Goal: Information Seeking & Learning: Learn about a topic

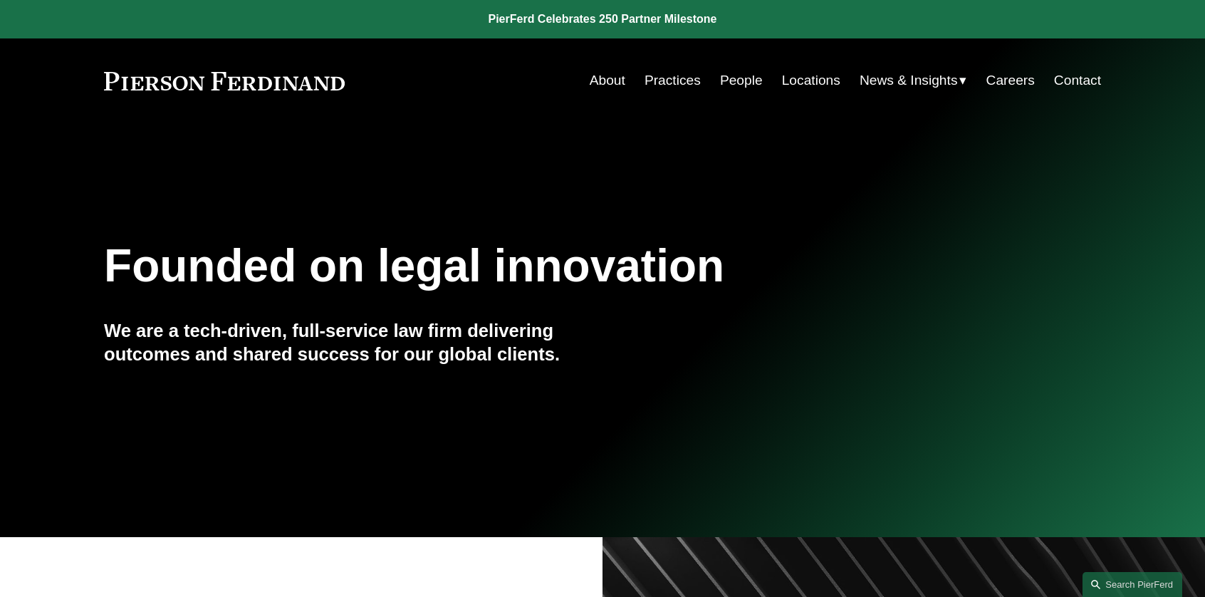
click at [732, 79] on link "People" at bounding box center [741, 80] width 43 height 27
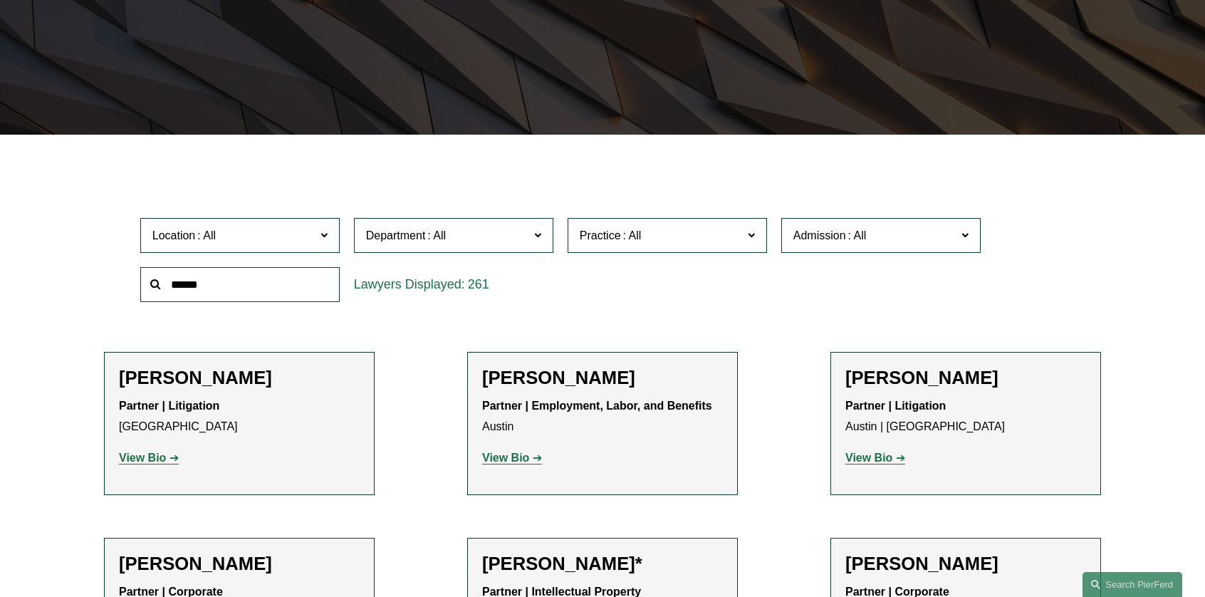
scroll to position [285, 0]
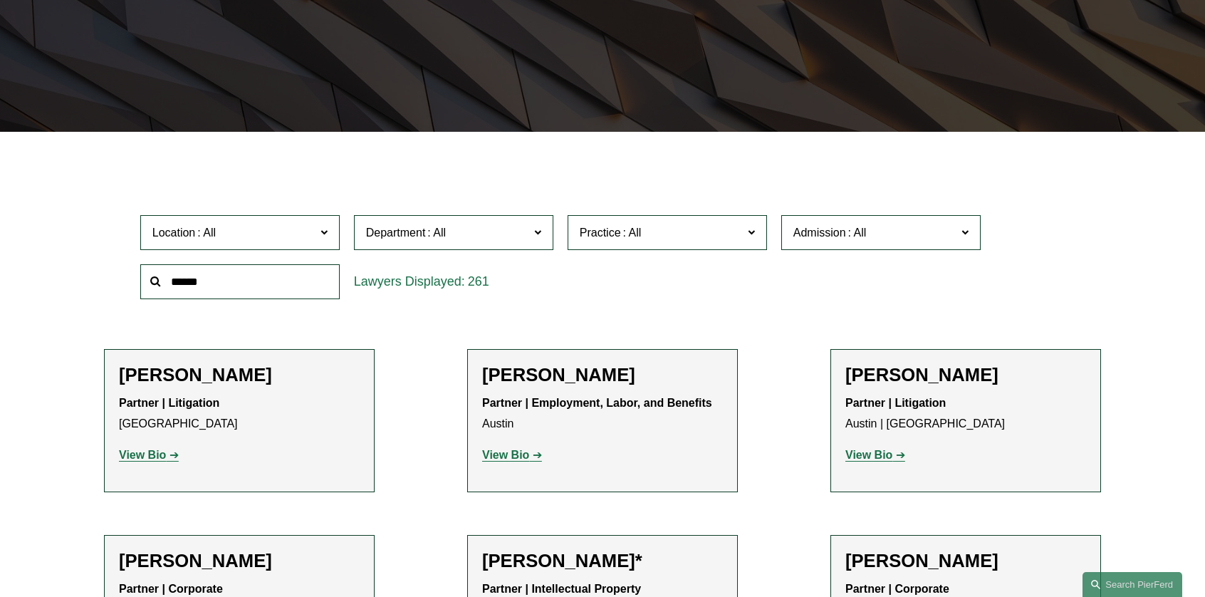
click at [966, 233] on span at bounding box center [964, 232] width 7 height 19
click at [0, 0] on link "[US_STATE]" at bounding box center [0, 0] width 0 height 0
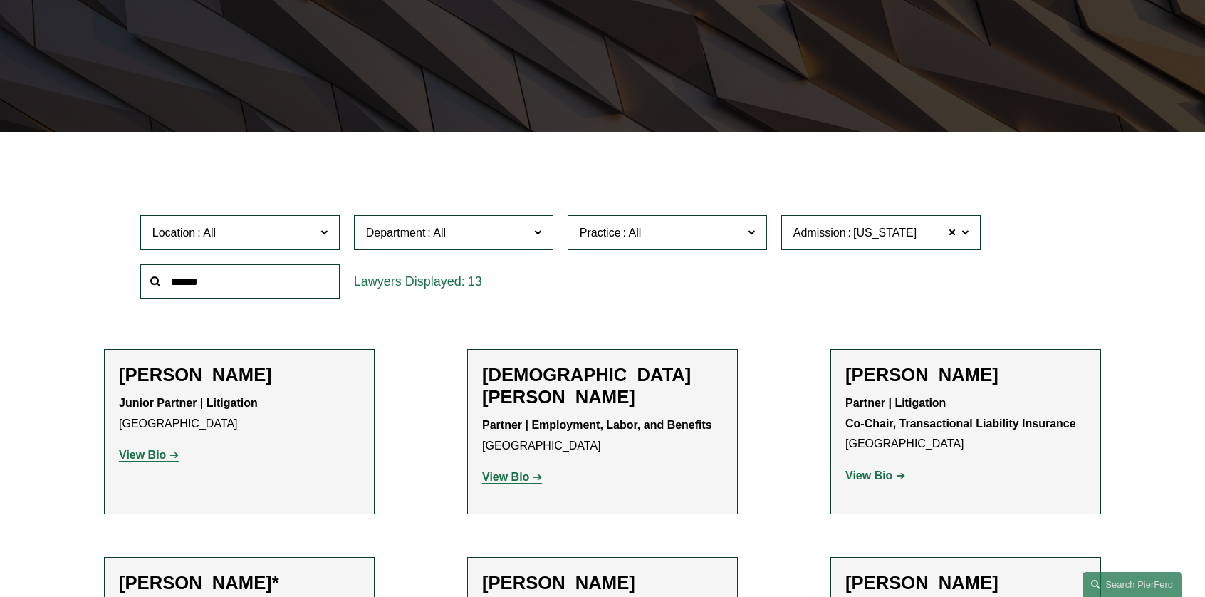
click at [751, 233] on span at bounding box center [751, 232] width 7 height 19
click at [0, 0] on link "Litigation and Risk Management" at bounding box center [0, 0] width 0 height 0
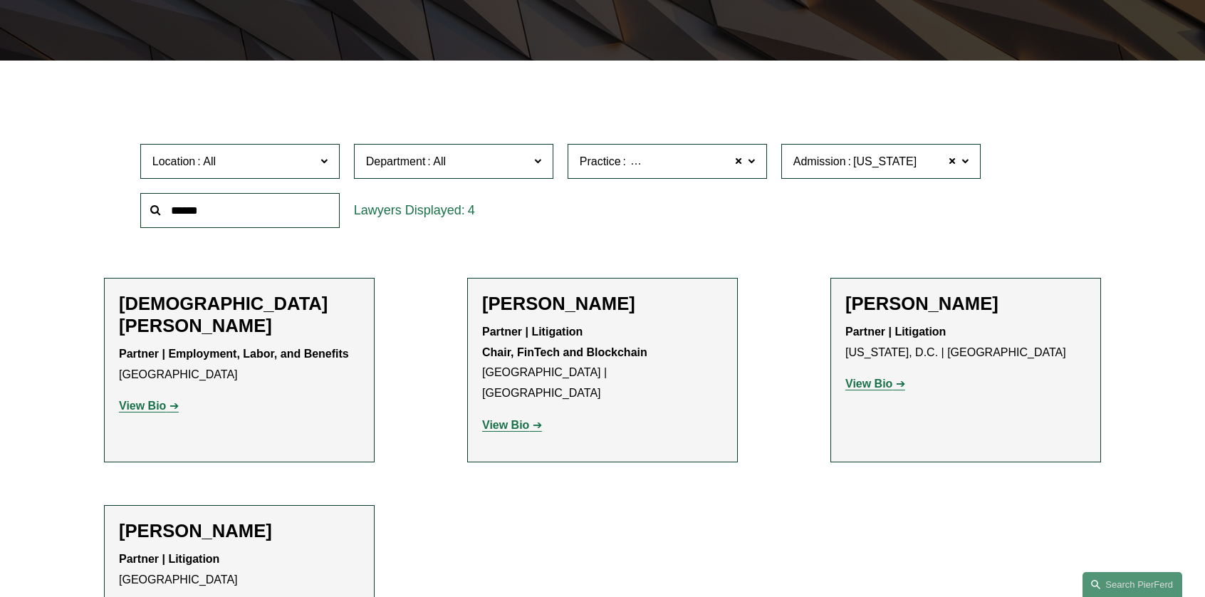
scroll to position [427, 0]
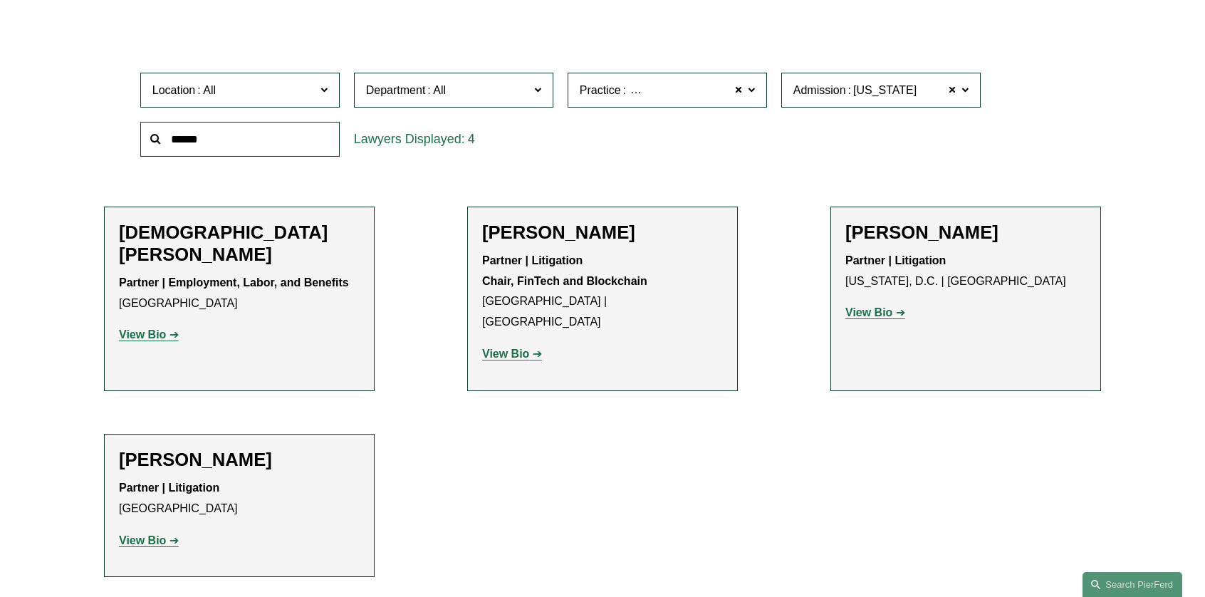
click at [873, 311] on strong "View Bio" at bounding box center [868, 312] width 47 height 12
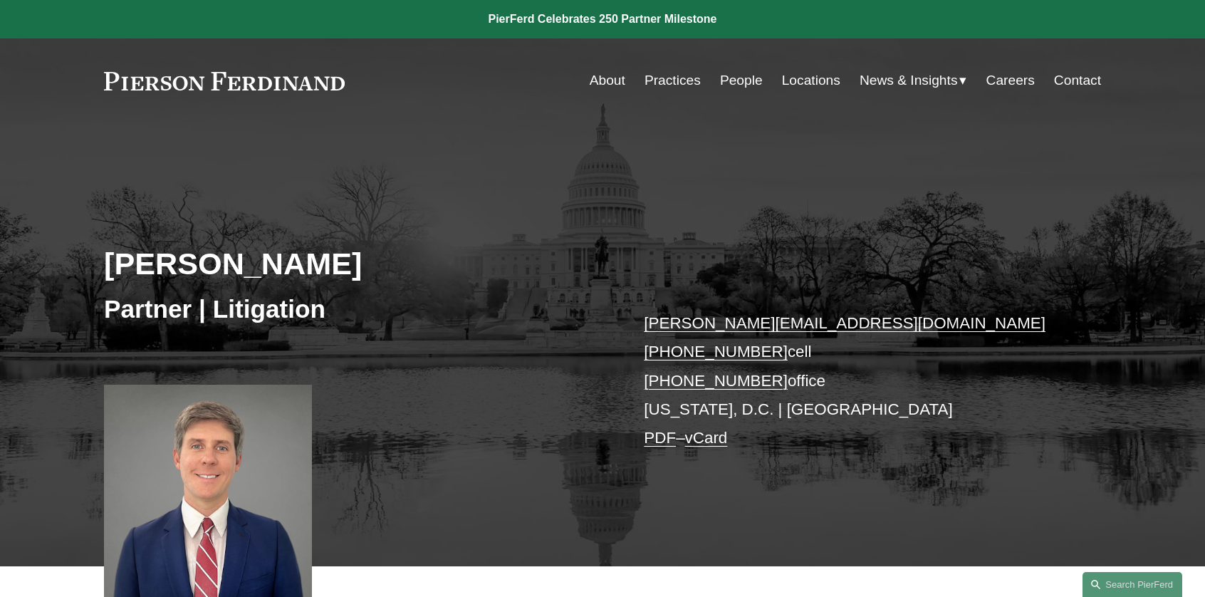
click at [743, 78] on link "People" at bounding box center [741, 80] width 43 height 27
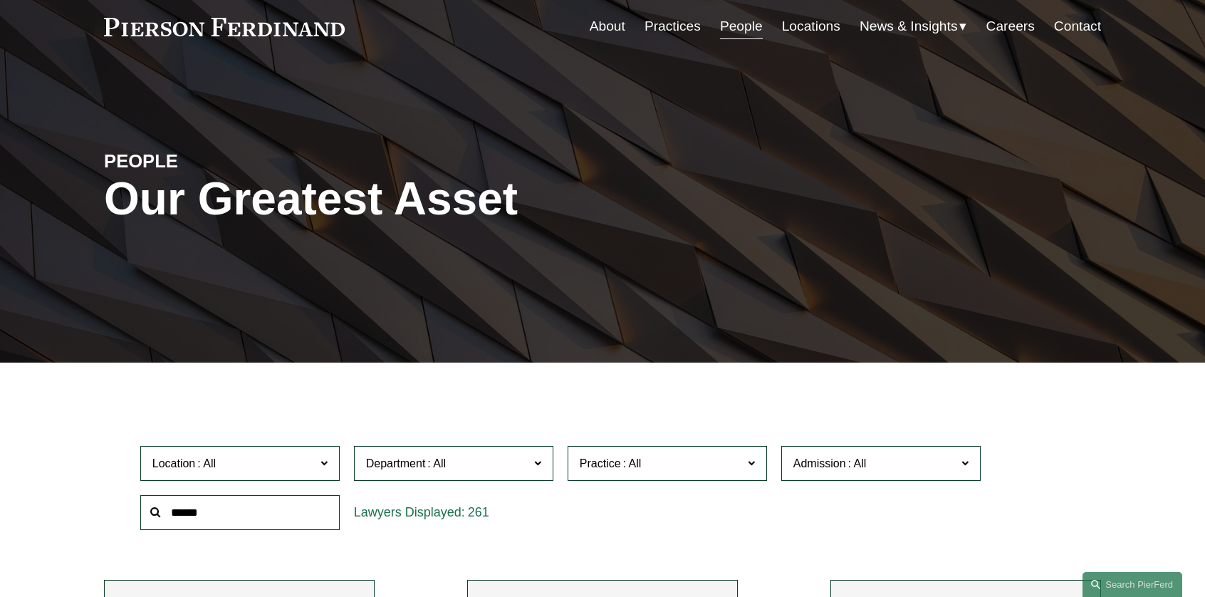
scroll to position [142, 0]
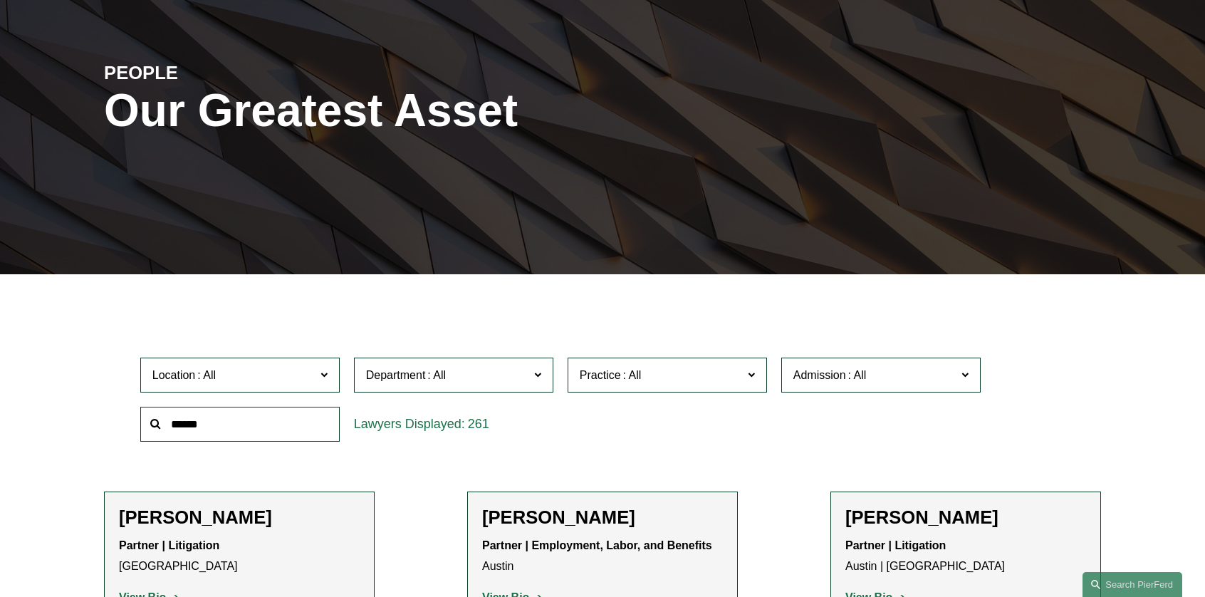
click at [947, 378] on span "Admission" at bounding box center [874, 374] width 163 height 19
click at [0, 0] on link "[US_STATE]" at bounding box center [0, 0] width 0 height 0
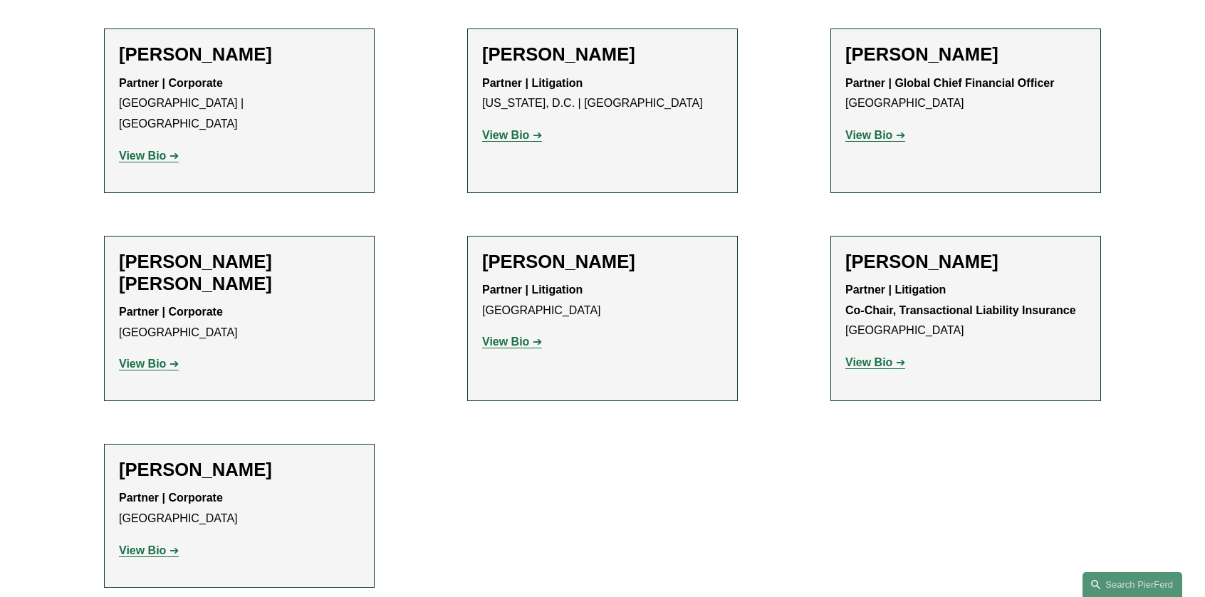
scroll to position [997, 0]
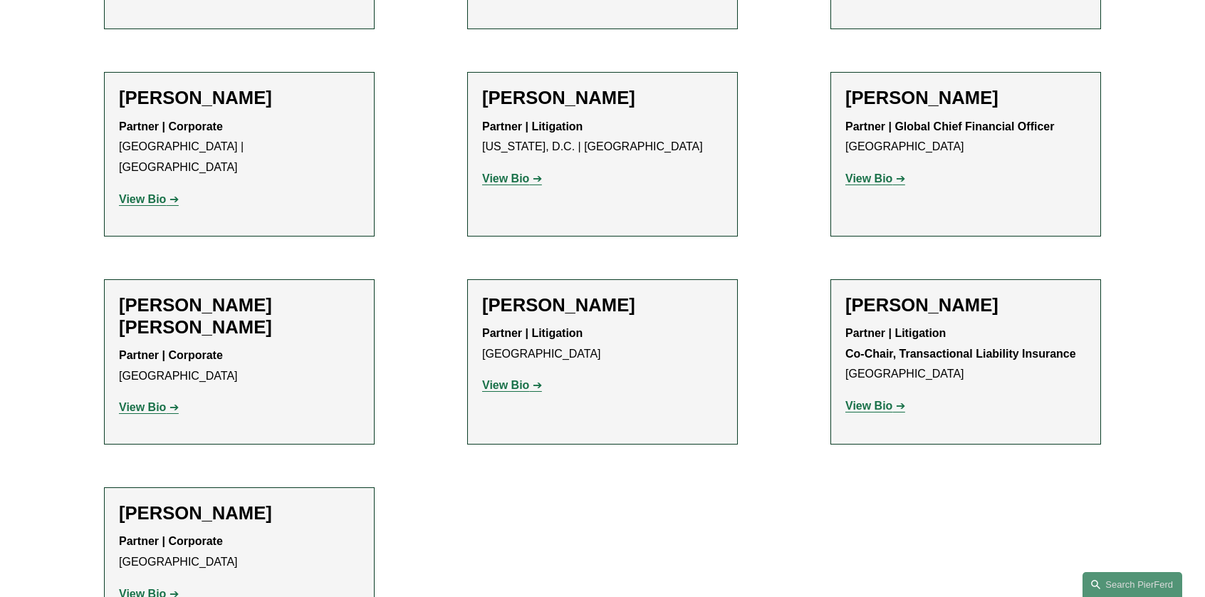
click at [685, 122] on p "Partner | Litigation Washington, D.C. | Chicago" at bounding box center [602, 137] width 241 height 41
click at [498, 172] on strong "View Bio" at bounding box center [505, 178] width 47 height 12
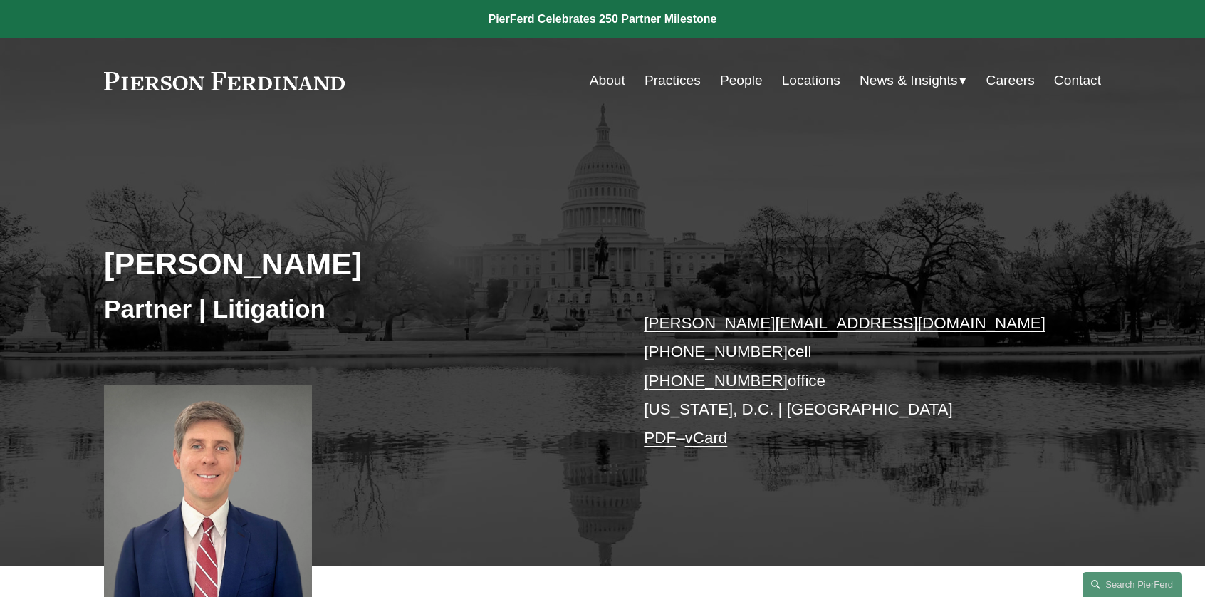
click at [540, 528] on div "[PERSON_NAME] Partner | Litigation [PERSON_NAME][EMAIL_ADDRESS][DOMAIN_NAME] [P…" at bounding box center [602, 363] width 1205 height 407
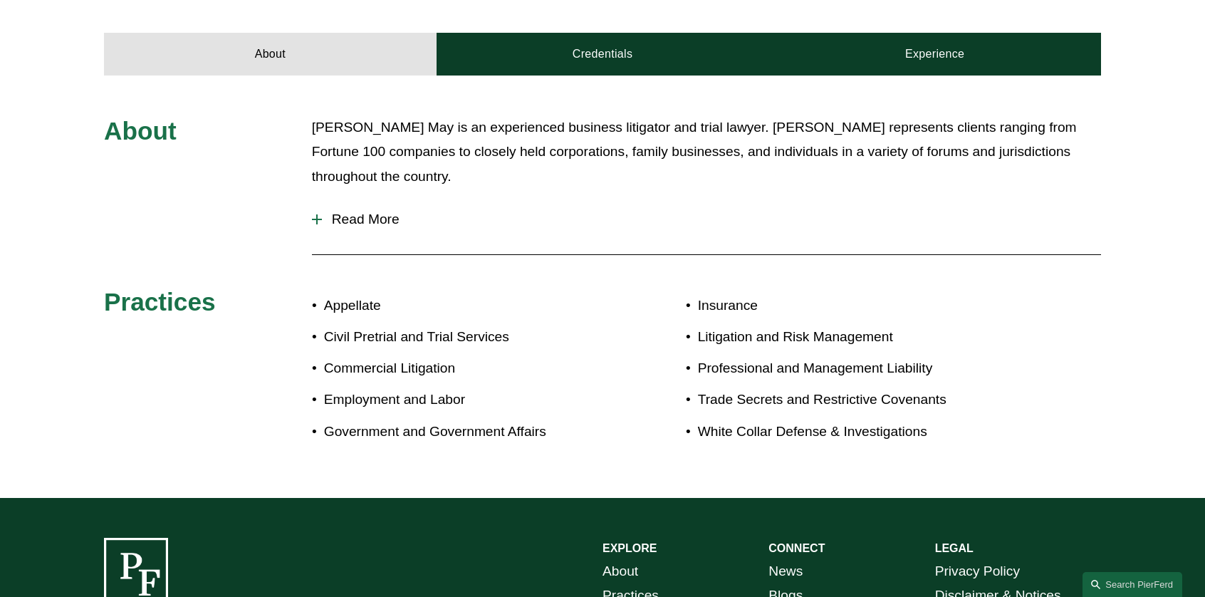
scroll to position [570, 0]
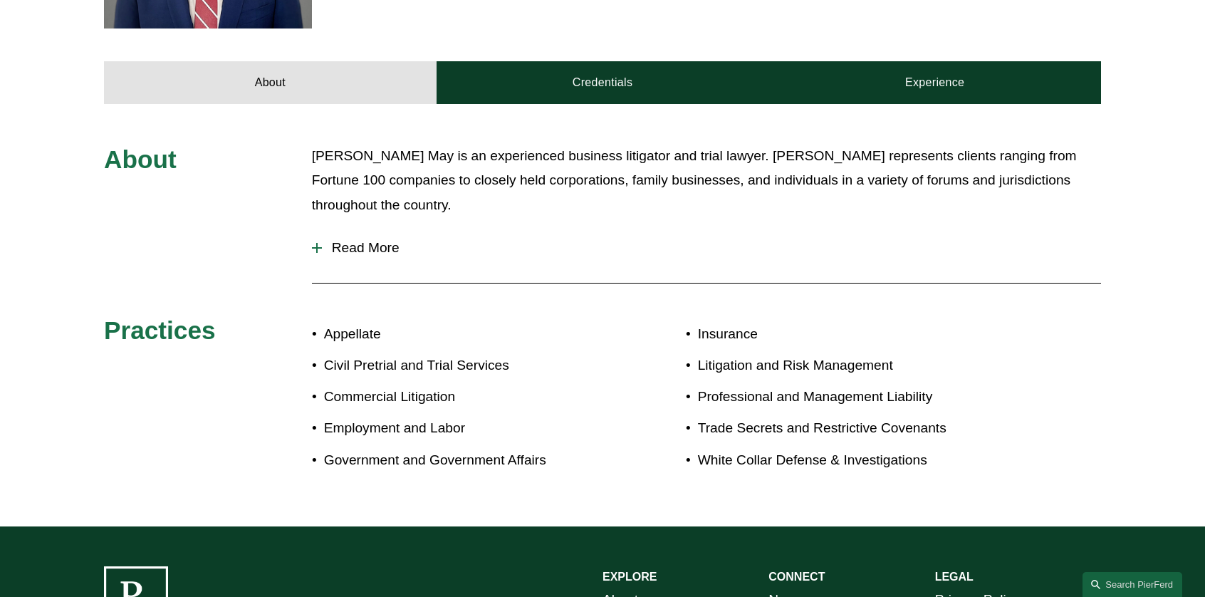
click at [318, 248] on div at bounding box center [317, 248] width 10 height 10
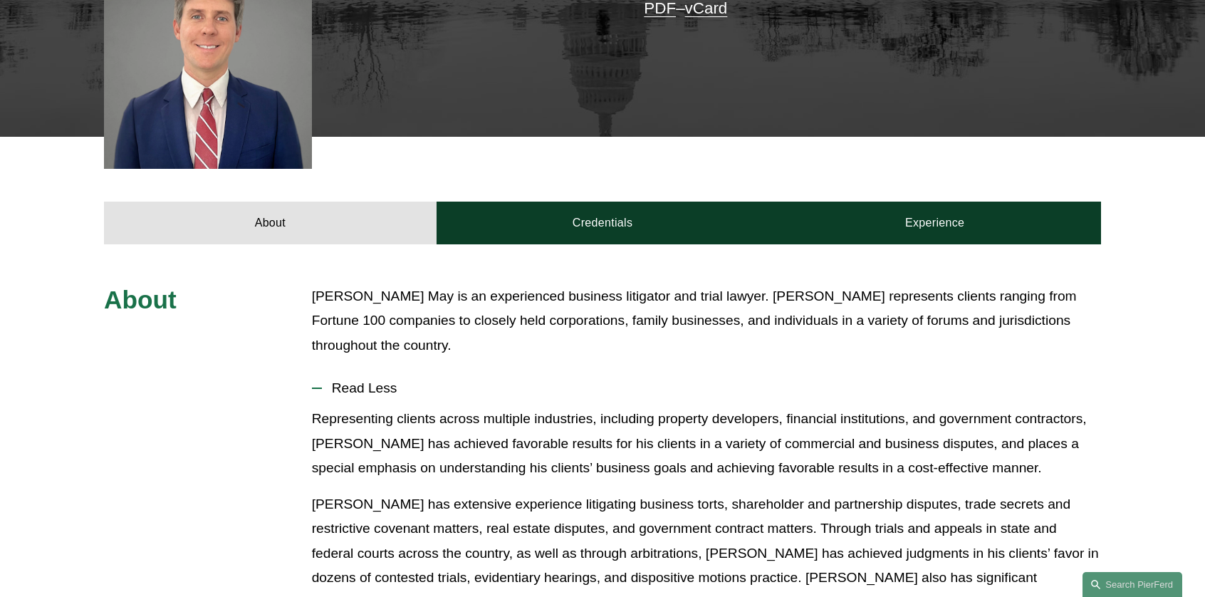
scroll to position [427, 0]
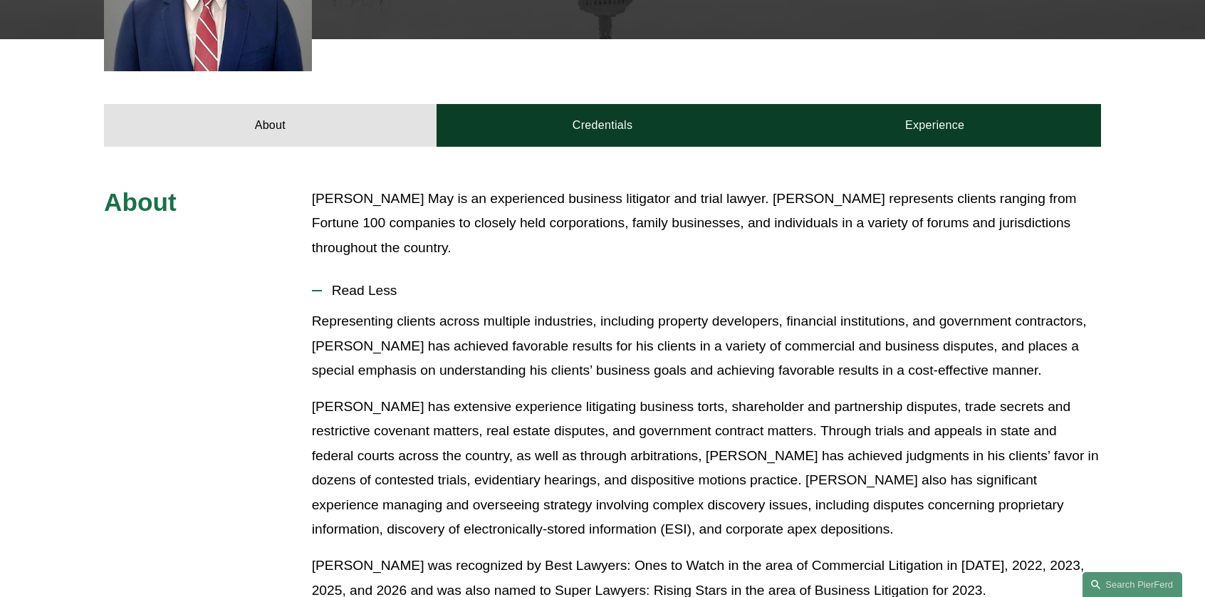
scroll to position [498, 0]
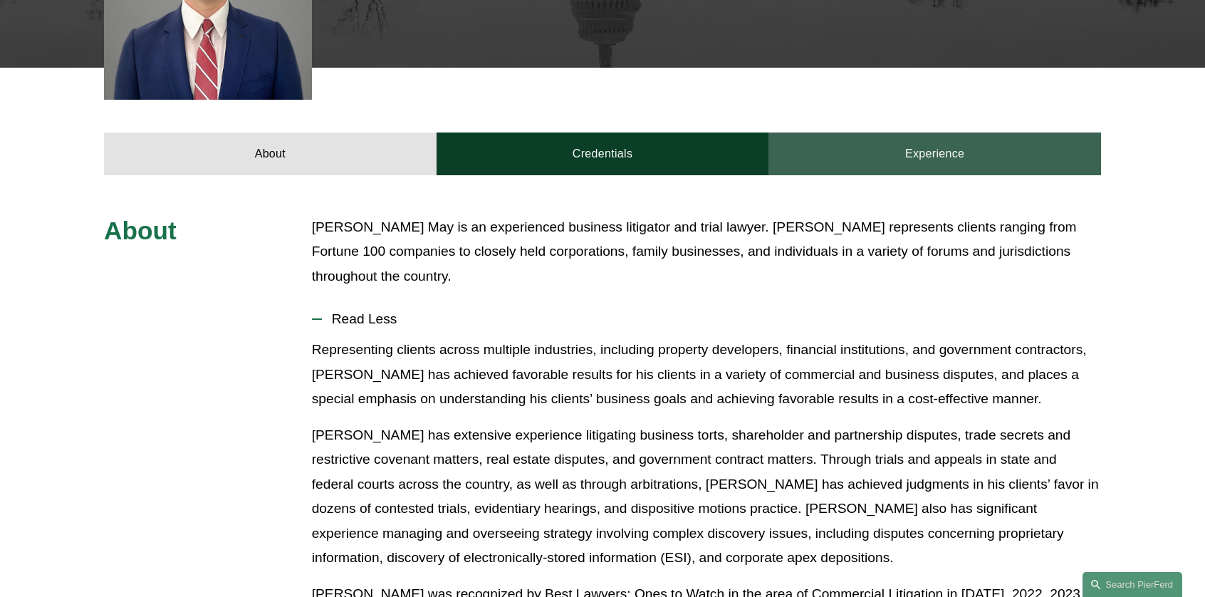
click at [897, 160] on link "Experience" at bounding box center [934, 153] width 333 height 43
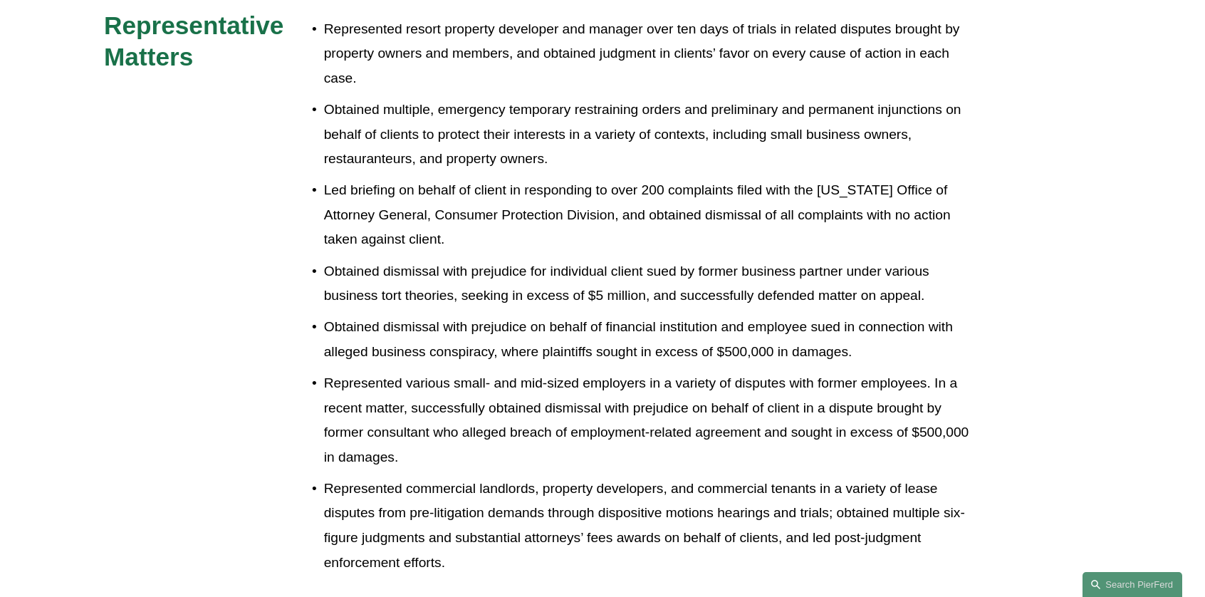
scroll to position [855, 0]
